Goal: Complete application form

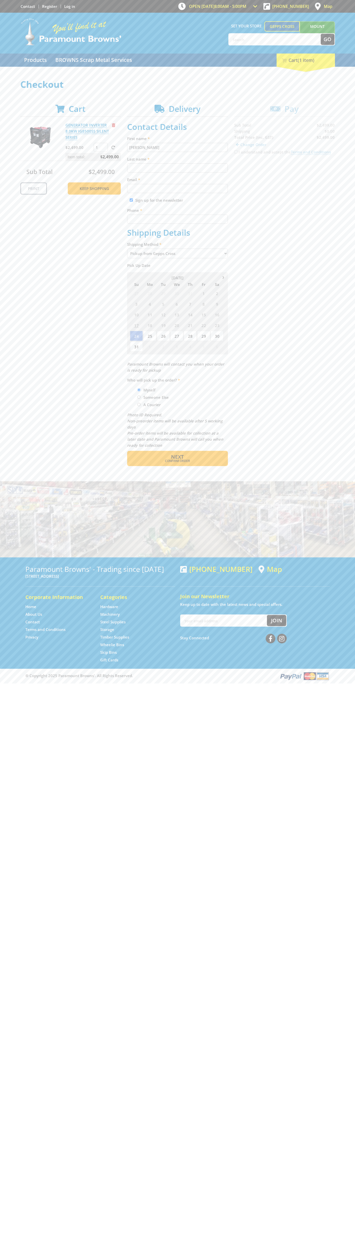
type input "[PERSON_NAME]"
type input "[EMAIL_ADDRESS][DOMAIN_NAME]"
type input "0293744000"
click at [177, 457] on span "Next" at bounding box center [177, 456] width 13 height 7
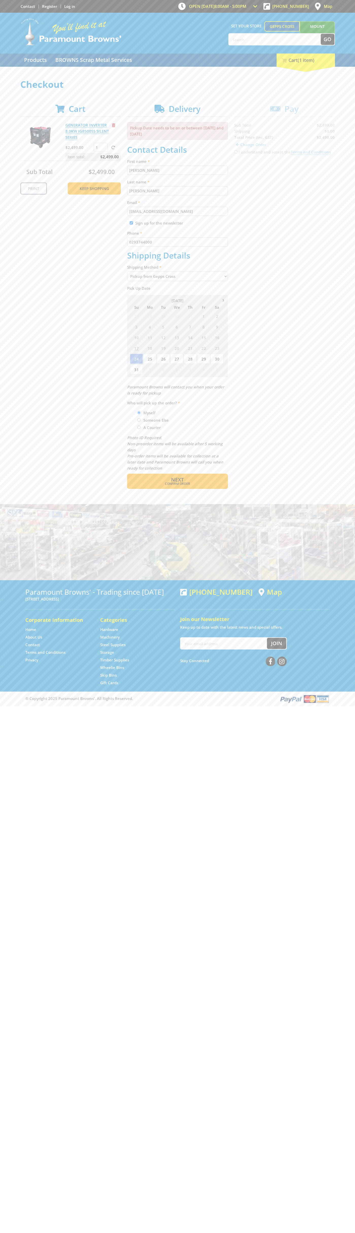
type input "[PERSON_NAME]"
click at [177, 484] on span "Confirm order" at bounding box center [177, 483] width 79 height 3
click at [177, 480] on span "Next" at bounding box center [177, 479] width 13 height 7
